Goal: Navigation & Orientation: Find specific page/section

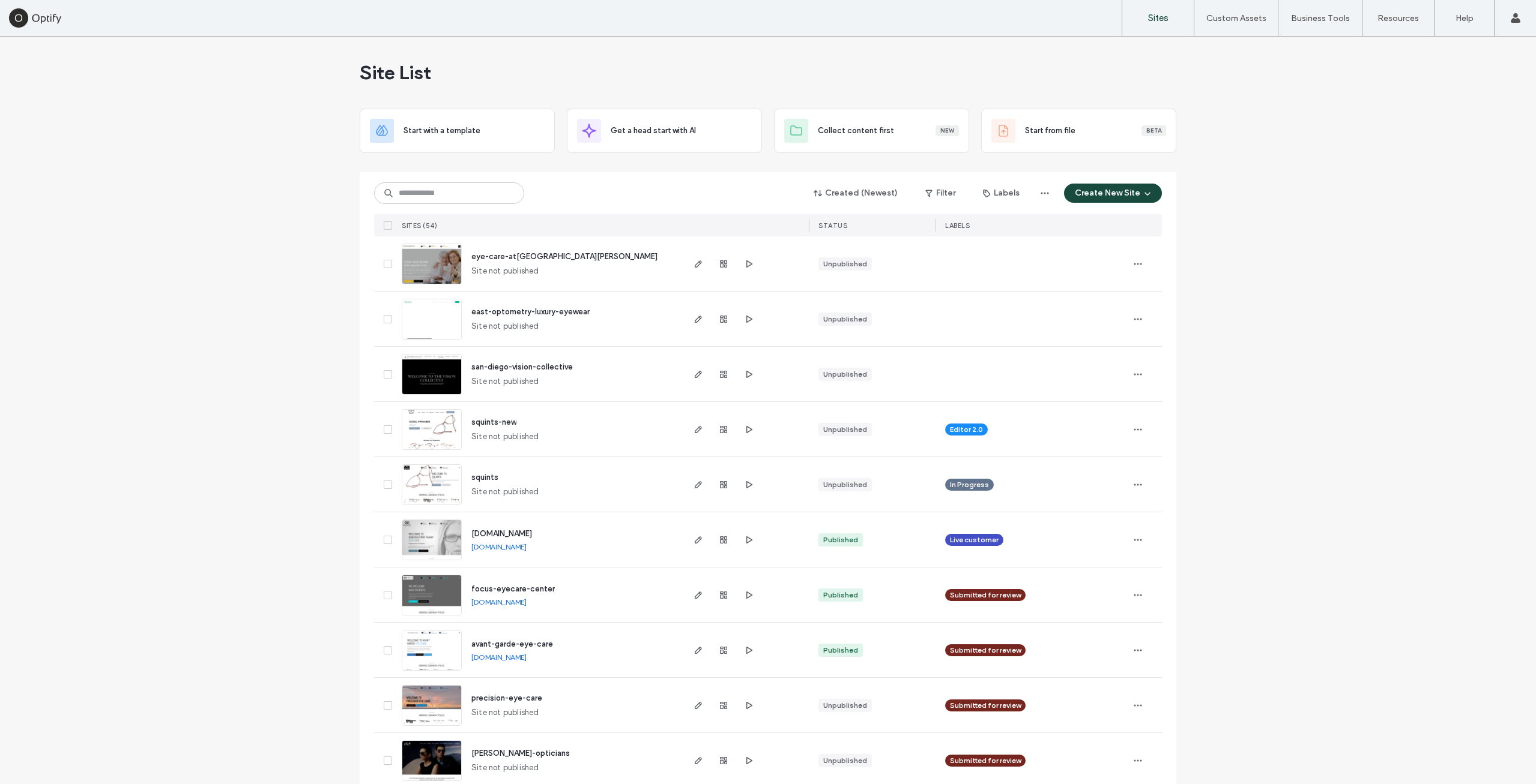
click at [737, 322] on div at bounding box center [723, 318] width 65 height 54
click at [745, 322] on icon "button" at bounding box center [748, 318] width 9 height 9
click at [744, 264] on icon "button" at bounding box center [748, 264] width 9 height 9
